Goal: Task Accomplishment & Management: Use online tool/utility

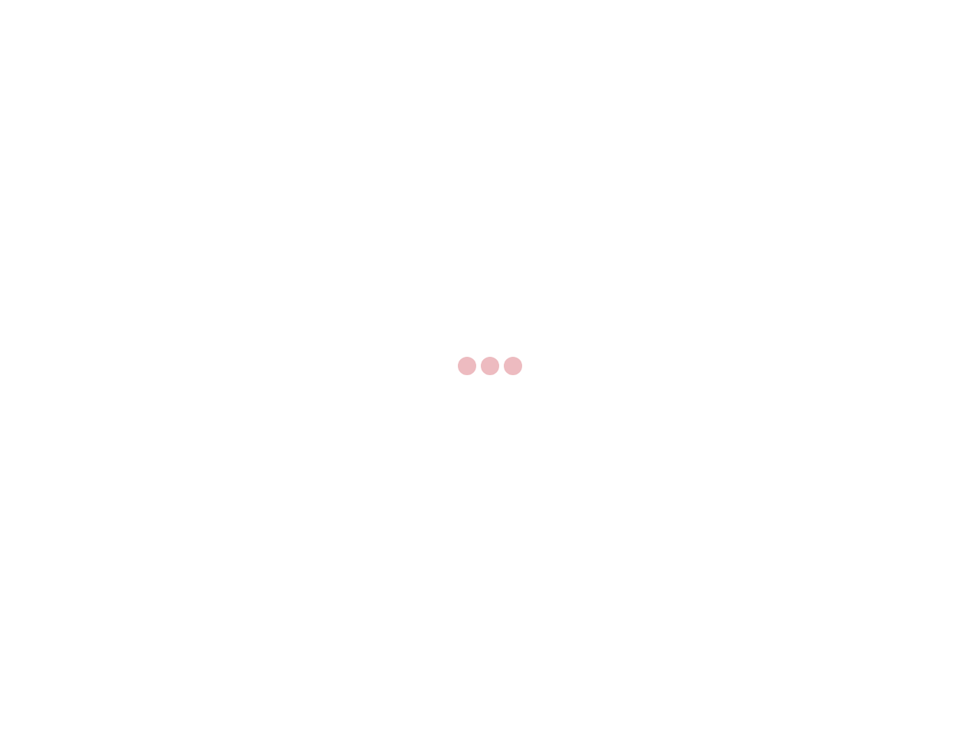
select select "US"
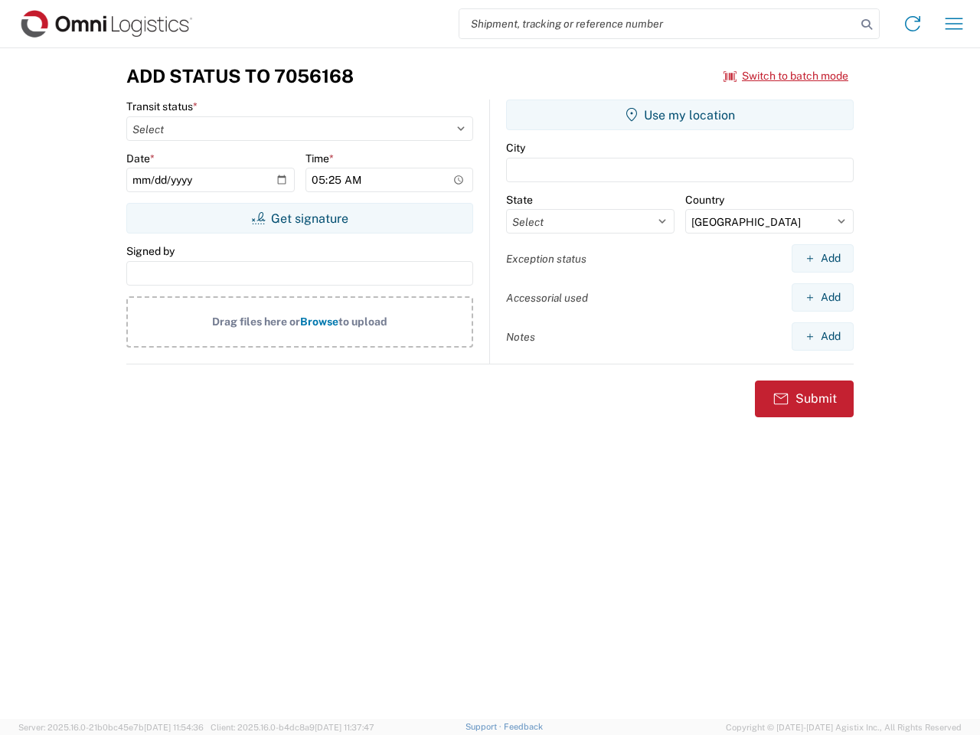
click at [658, 24] on input "search" at bounding box center [657, 23] width 397 height 29
click at [867, 24] on icon at bounding box center [866, 24] width 21 height 21
click at [913, 24] on icon at bounding box center [912, 23] width 24 height 24
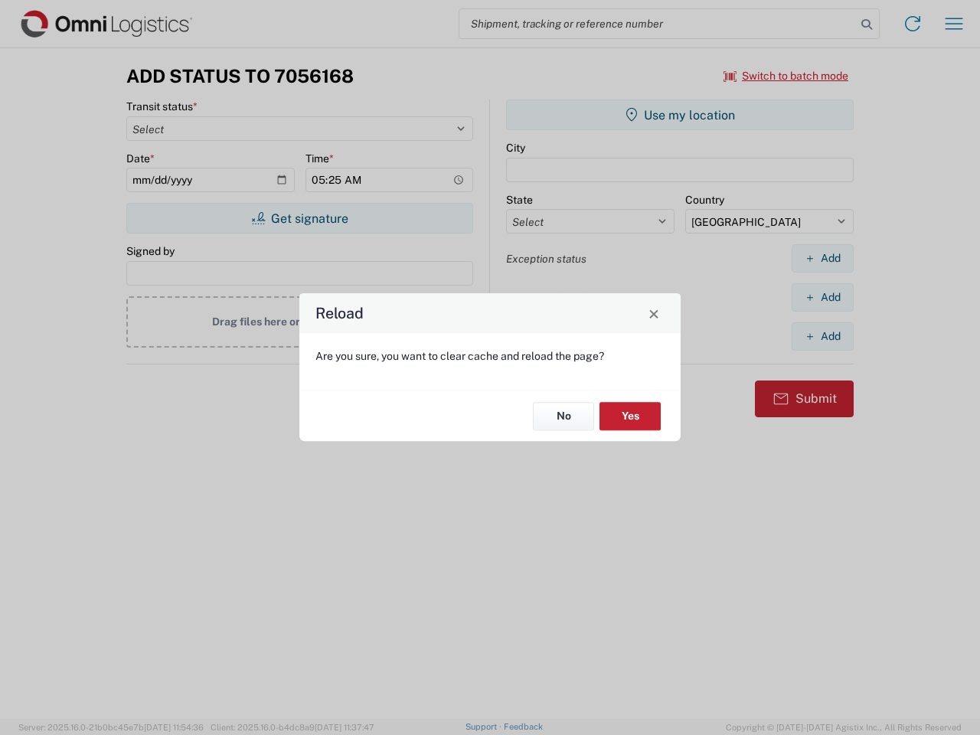
click at [954, 24] on div "Reload Are you sure, you want to clear cache and reload the page? No Yes" at bounding box center [490, 367] width 980 height 735
click at [786, 76] on div "Reload Are you sure, you want to clear cache and reload the page? No Yes" at bounding box center [490, 367] width 980 height 735
click at [299, 218] on div "Reload Are you sure, you want to clear cache and reload the page? No Yes" at bounding box center [490, 367] width 980 height 735
click at [680, 115] on div "Reload Are you sure, you want to clear cache and reload the page? No Yes" at bounding box center [490, 367] width 980 height 735
click at [822, 258] on div "Reload Are you sure, you want to clear cache and reload the page? No Yes" at bounding box center [490, 367] width 980 height 735
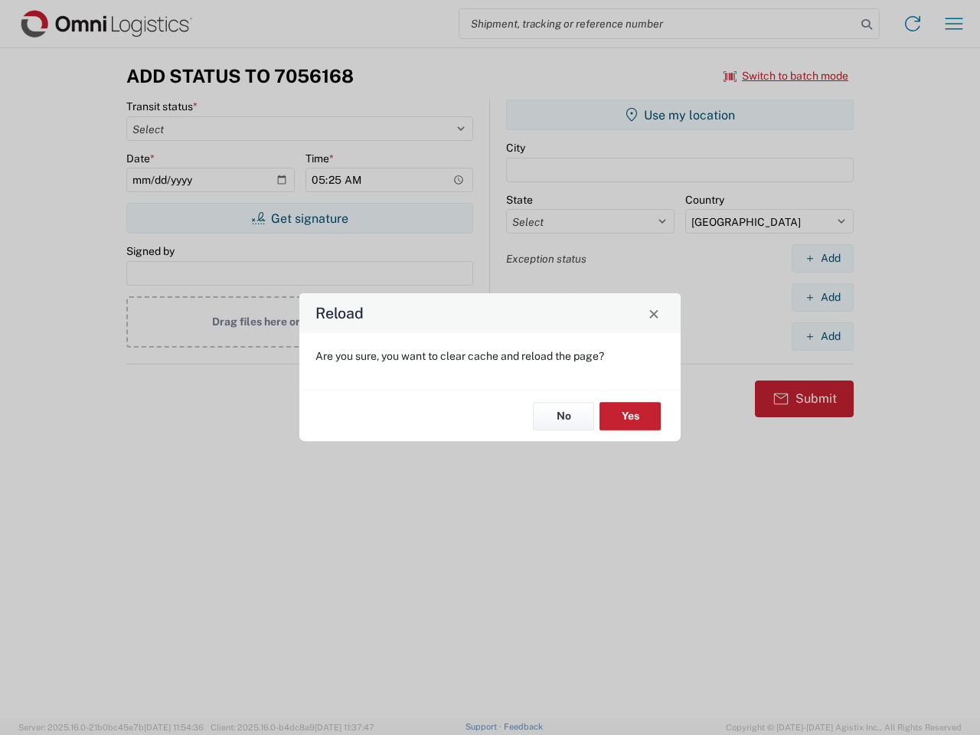
click at [822, 297] on div "Reload Are you sure, you want to clear cache and reload the page? No Yes" at bounding box center [490, 367] width 980 height 735
click at [822, 336] on div "Reload Are you sure, you want to clear cache and reload the page? No Yes" at bounding box center [490, 367] width 980 height 735
